Goal: Find specific page/section: Find specific page/section

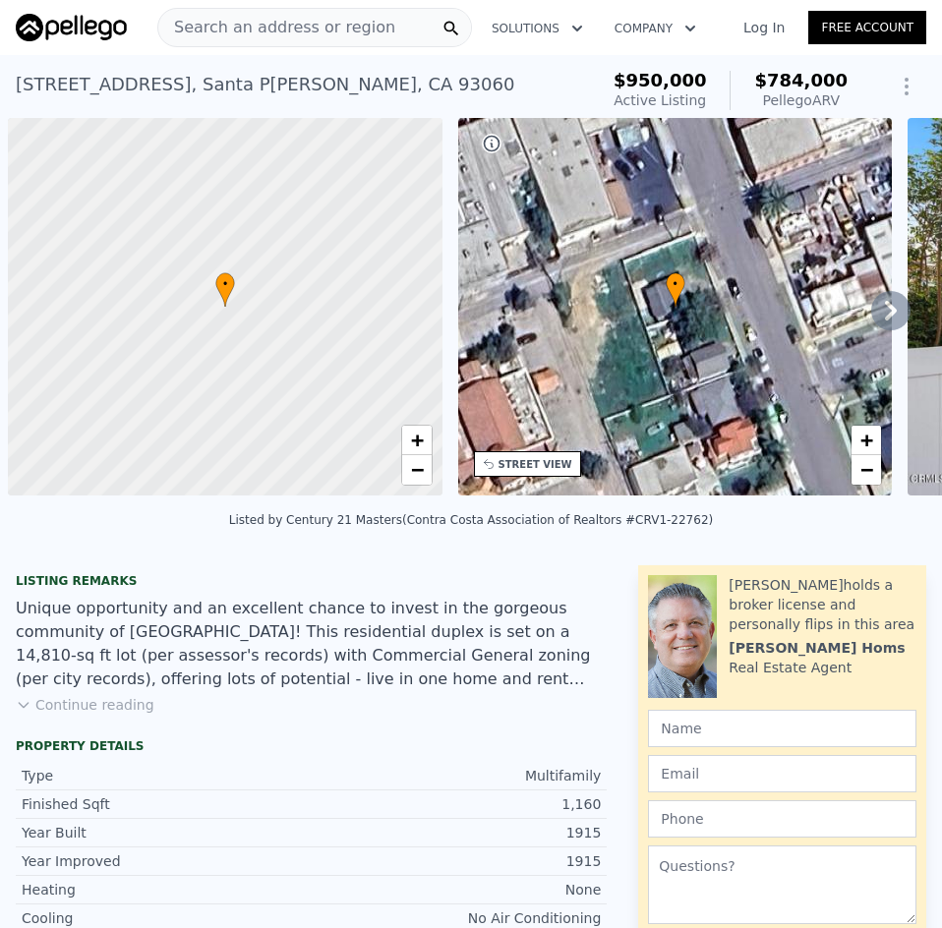
scroll to position [0, 8]
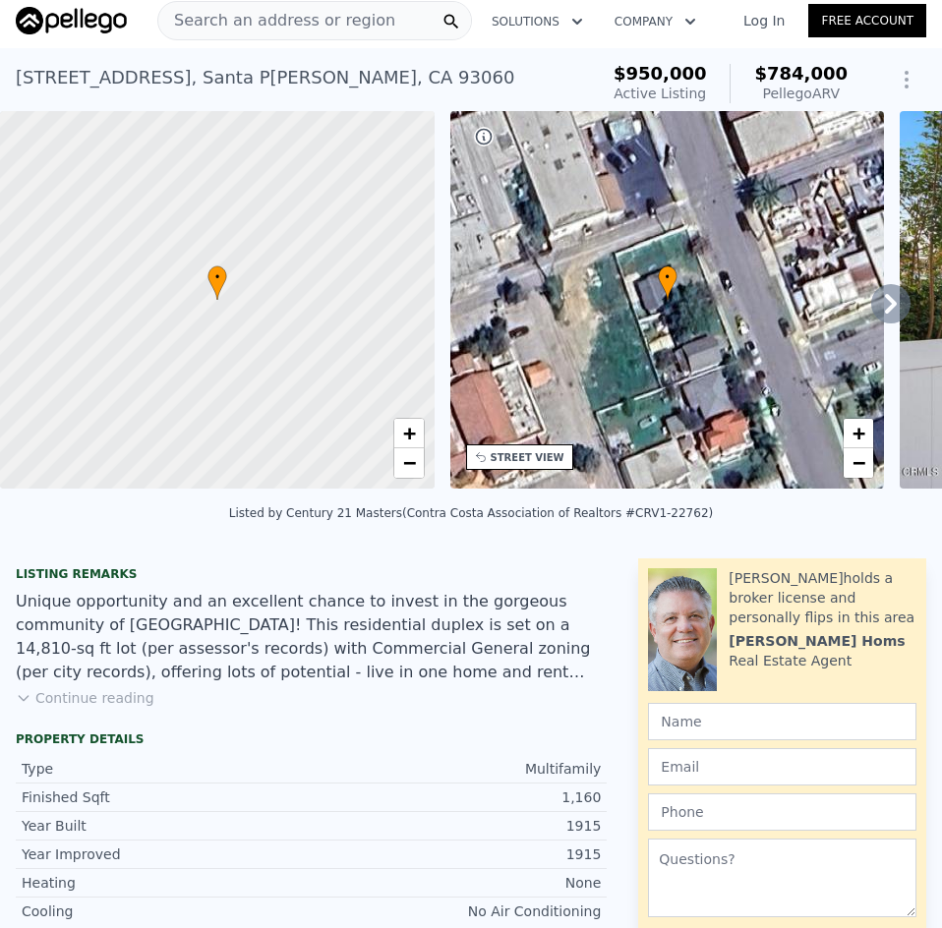
click at [327, 22] on span "Search an address or region" at bounding box center [276, 21] width 237 height 24
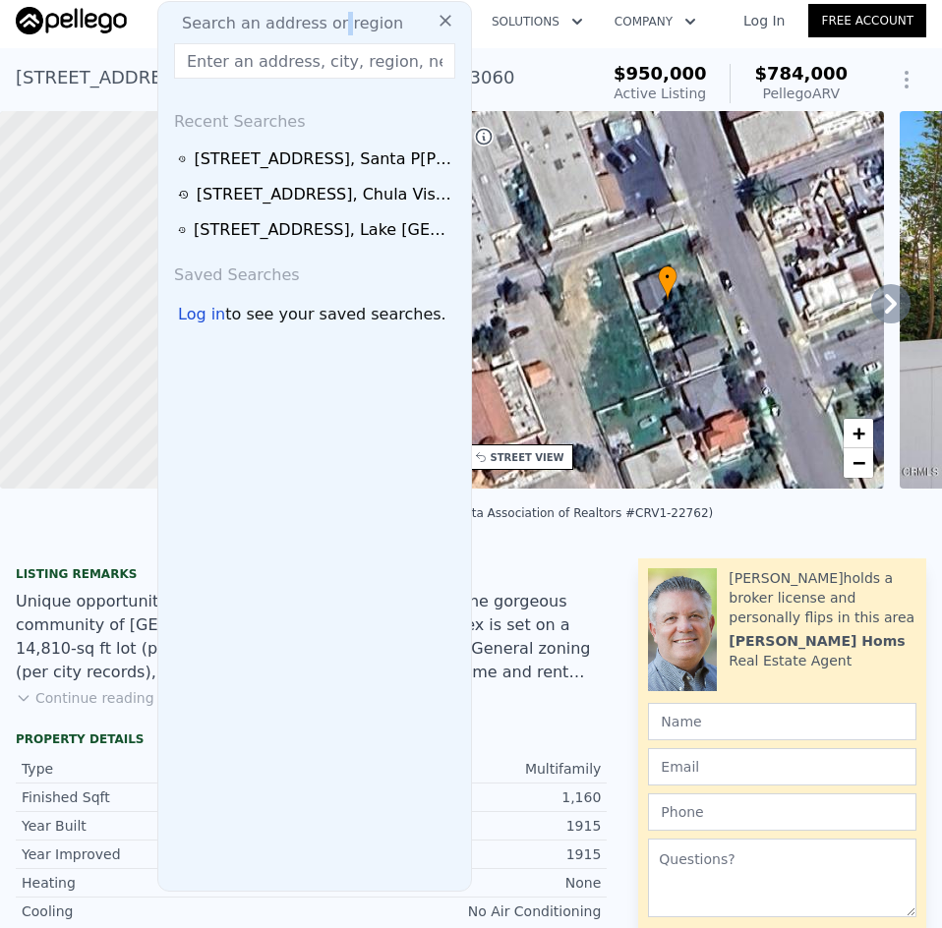
click at [327, 22] on span "Search an address or region" at bounding box center [284, 24] width 237 height 24
click at [293, 61] on input "text" at bounding box center [314, 60] width 281 height 35
paste input "[STREET_ADDRESS]"
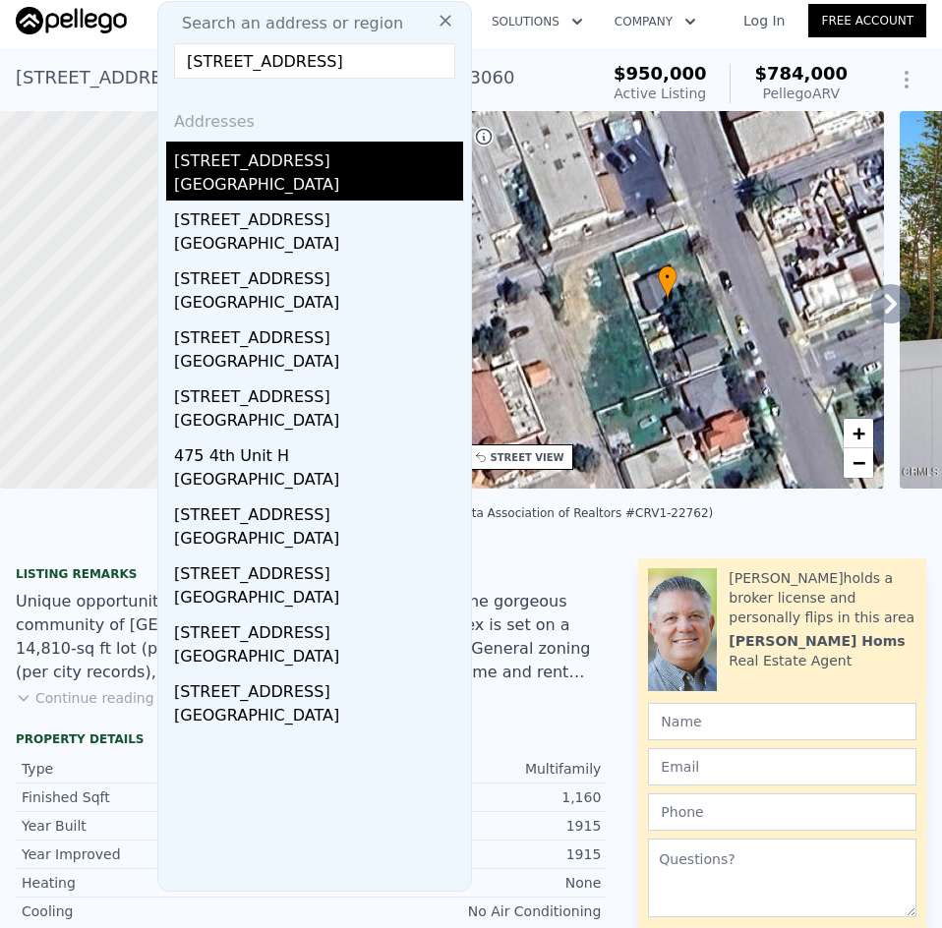
type input "[STREET_ADDRESS]"
click at [229, 178] on div "[GEOGRAPHIC_DATA]" at bounding box center [318, 187] width 289 height 28
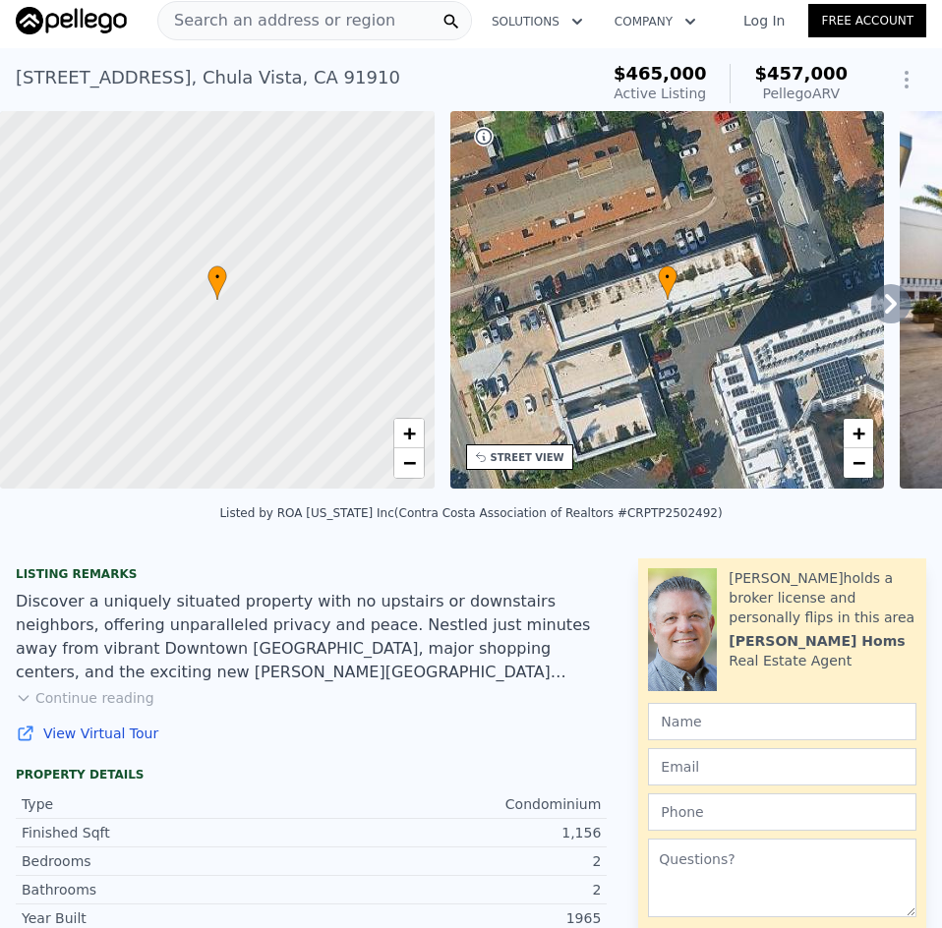
click at [324, 28] on span "Search an address or region" at bounding box center [276, 21] width 237 height 24
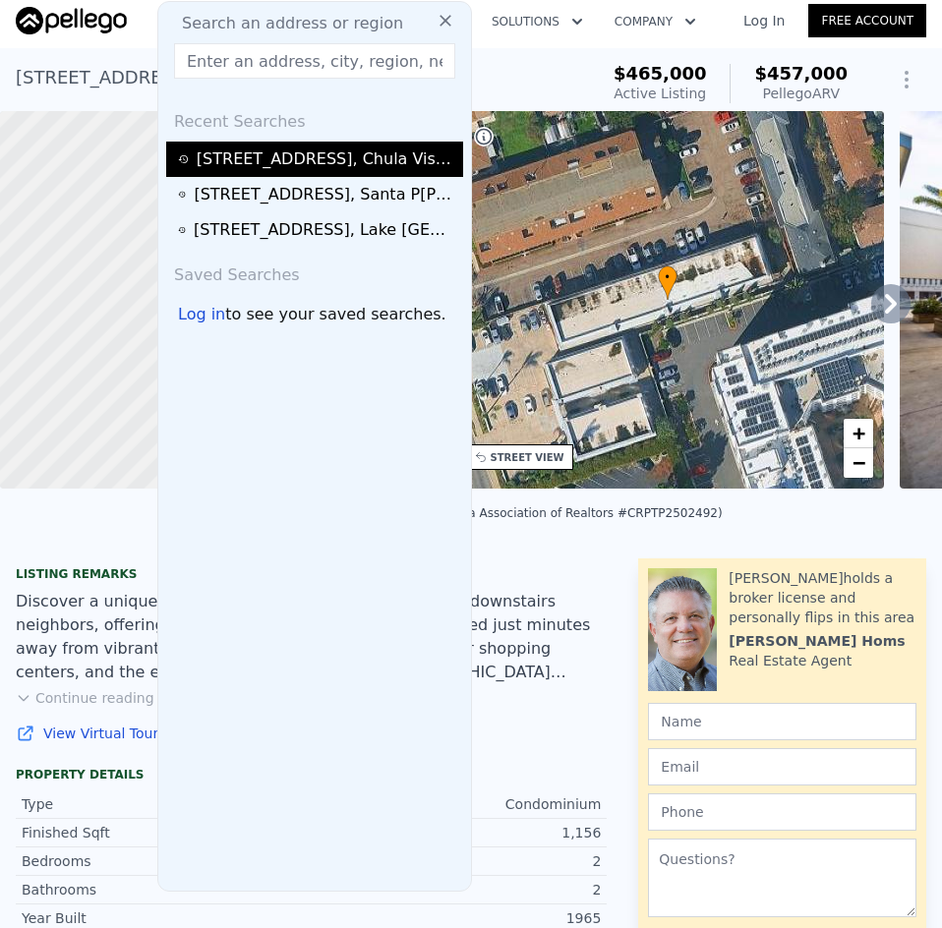
click at [289, 160] on div "[STREET_ADDRESS]" at bounding box center [327, 159] width 260 height 24
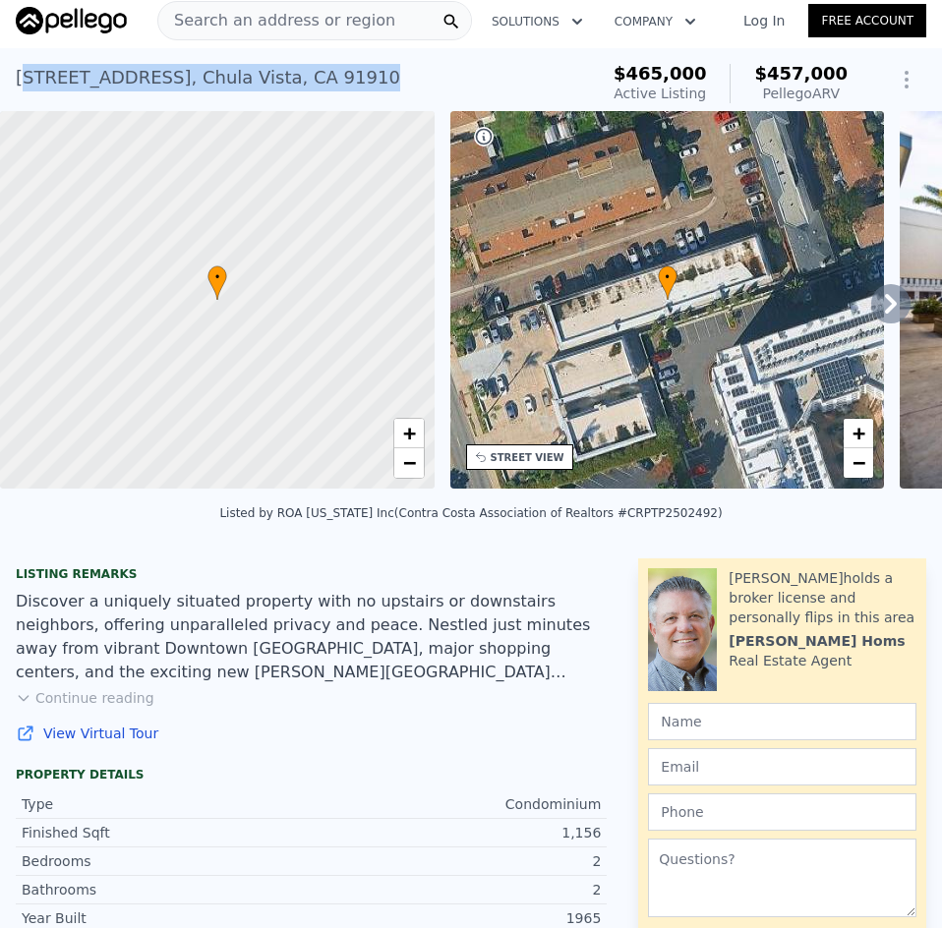
drag, startPoint x: 23, startPoint y: 77, endPoint x: 370, endPoint y: 75, distance: 346.9
click at [370, 75] on div "[STREET_ADDRESS] Active at $465k (~ARV $457k )" at bounding box center [303, 83] width 574 height 55
copy div "[STREET_ADDRESS]"
click at [374, 77] on div "[STREET_ADDRESS] Active at $465k (~ARV $457k )" at bounding box center [303, 83] width 574 height 55
drag, startPoint x: 383, startPoint y: 77, endPoint x: 13, endPoint y: 91, distance: 370.8
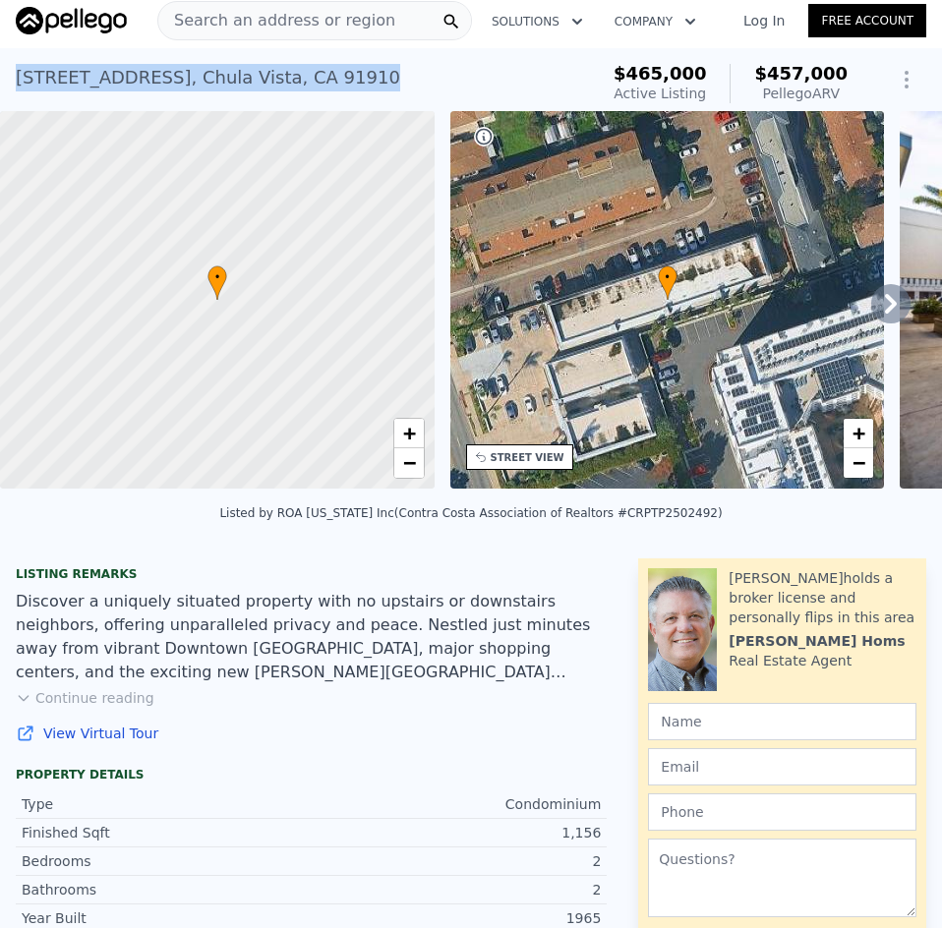
click at [13, 91] on div "[STREET_ADDRESS] Active at $465k (~ARV $457k ) $465,000 Active Listing $457,000…" at bounding box center [471, 79] width 942 height 63
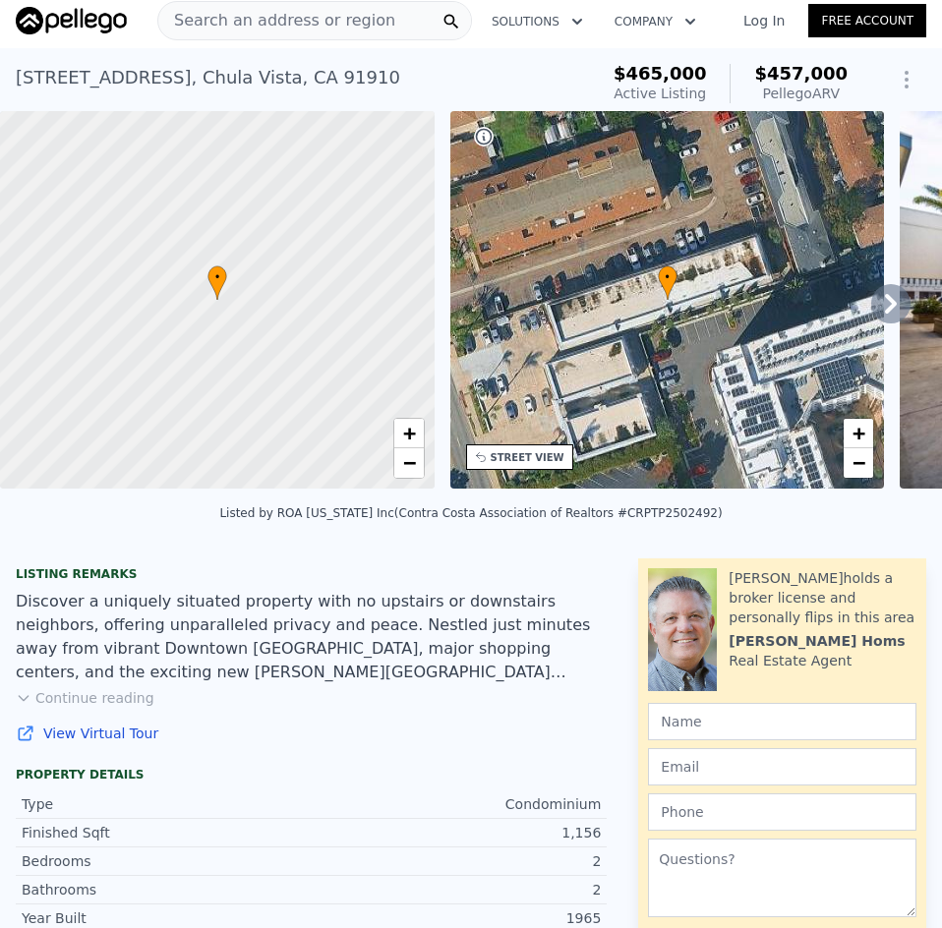
click at [274, 21] on span "Search an address or region" at bounding box center [276, 21] width 237 height 24
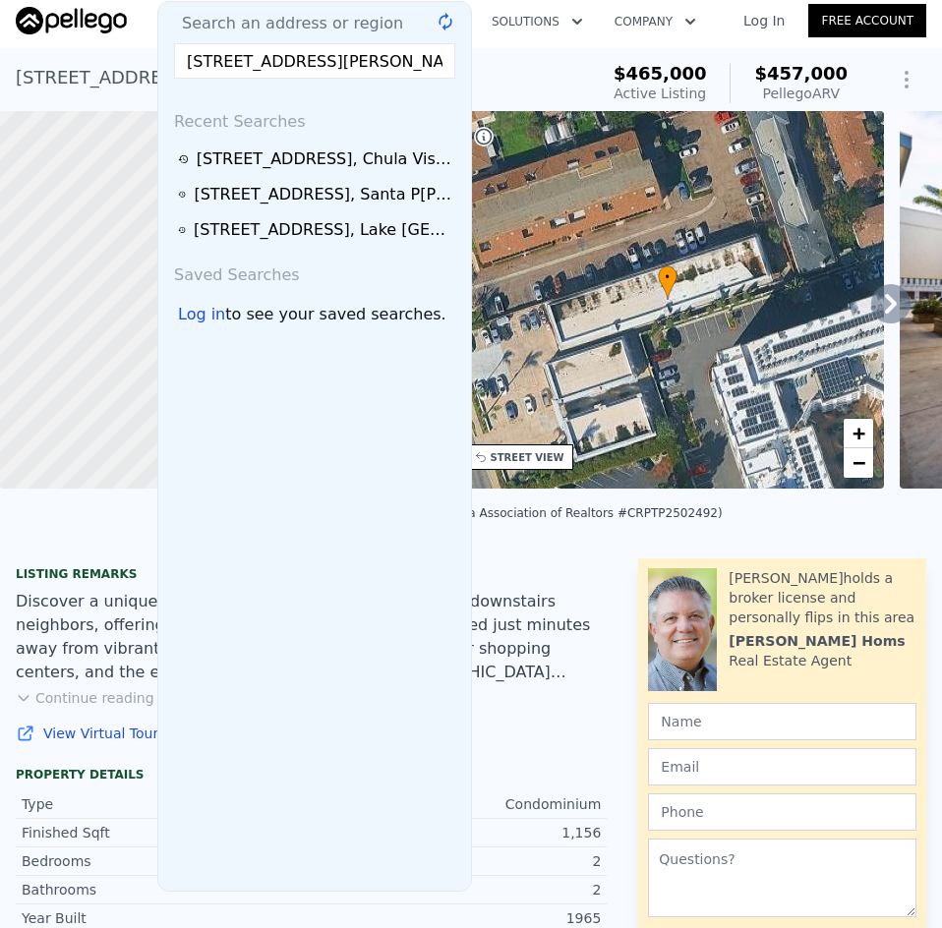
scroll to position [0, 2]
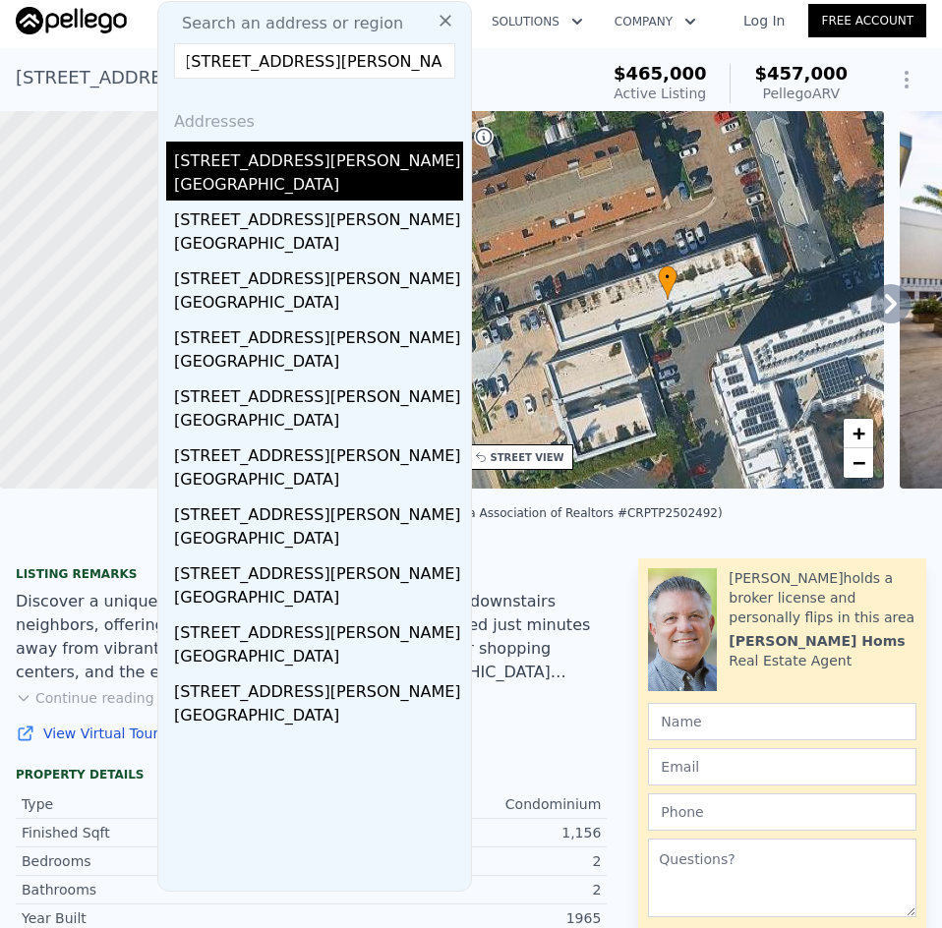
type input "[STREET_ADDRESS][PERSON_NAME]"
click at [237, 170] on div "[STREET_ADDRESS][PERSON_NAME]" at bounding box center [318, 157] width 289 height 31
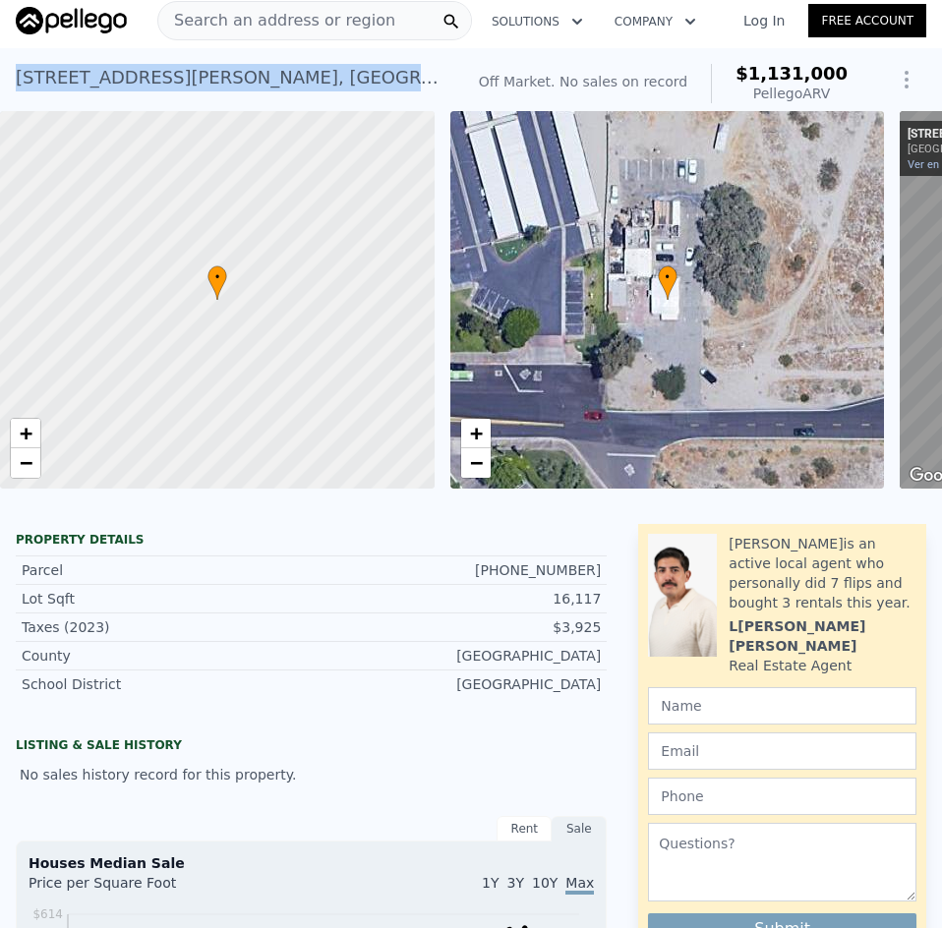
drag, startPoint x: 16, startPoint y: 80, endPoint x: 380, endPoint y: 82, distance: 364.6
click at [380, 82] on div "[STREET_ADDRESS][PERSON_NAME] No sales on record (~ARV $1.131m )" at bounding box center [235, 83] width 439 height 55
copy div "[STREET_ADDRESS][PERSON_NAME]"
